Goal: Task Accomplishment & Management: Manage account settings

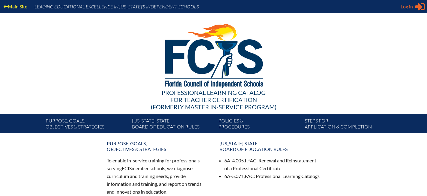
click at [408, 9] on span "Log in" at bounding box center [407, 6] width 12 height 7
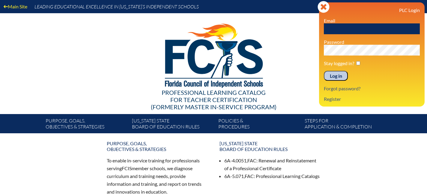
click at [347, 25] on input "text" at bounding box center [372, 28] width 96 height 11
type input "[EMAIL_ADDRESS][DOMAIN_NAME]"
click at [324, 71] on input "Log in" at bounding box center [336, 76] width 24 height 10
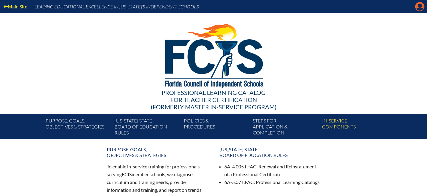
click at [423, 7] on icon at bounding box center [420, 6] width 9 height 9
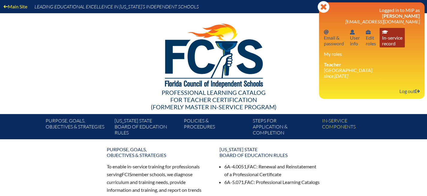
click at [391, 39] on link "In-service record In-service record" at bounding box center [392, 38] width 25 height 20
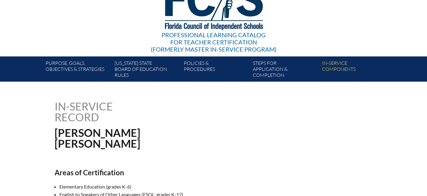
scroll to position [62, 0]
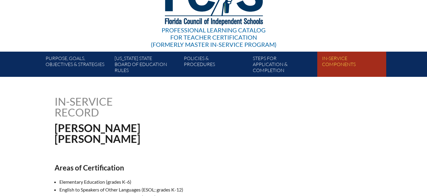
click at [341, 61] on link "In-service components" at bounding box center [354, 65] width 69 height 23
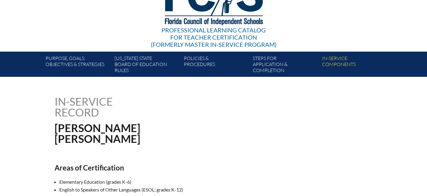
scroll to position [108, 0]
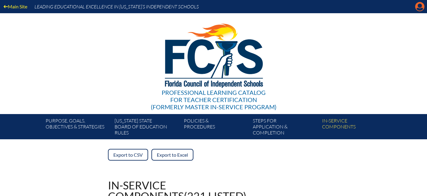
click at [419, 7] on icon "Manage account" at bounding box center [420, 7] width 10 height 10
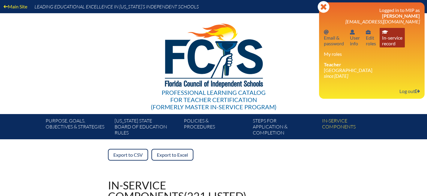
click at [383, 40] on link "In-service record In-service record" at bounding box center [392, 38] width 25 height 20
click at [391, 40] on link "In-service record In-service record" at bounding box center [392, 38] width 25 height 20
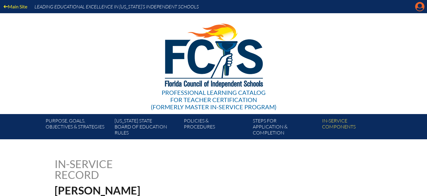
click at [420, 5] on icon "Manage account" at bounding box center [420, 7] width 10 height 10
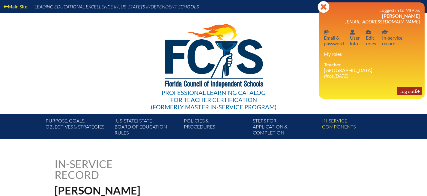
click at [412, 94] on link "Log out Log out" at bounding box center [409, 91] width 25 height 8
